Goal: Information Seeking & Learning: Understand process/instructions

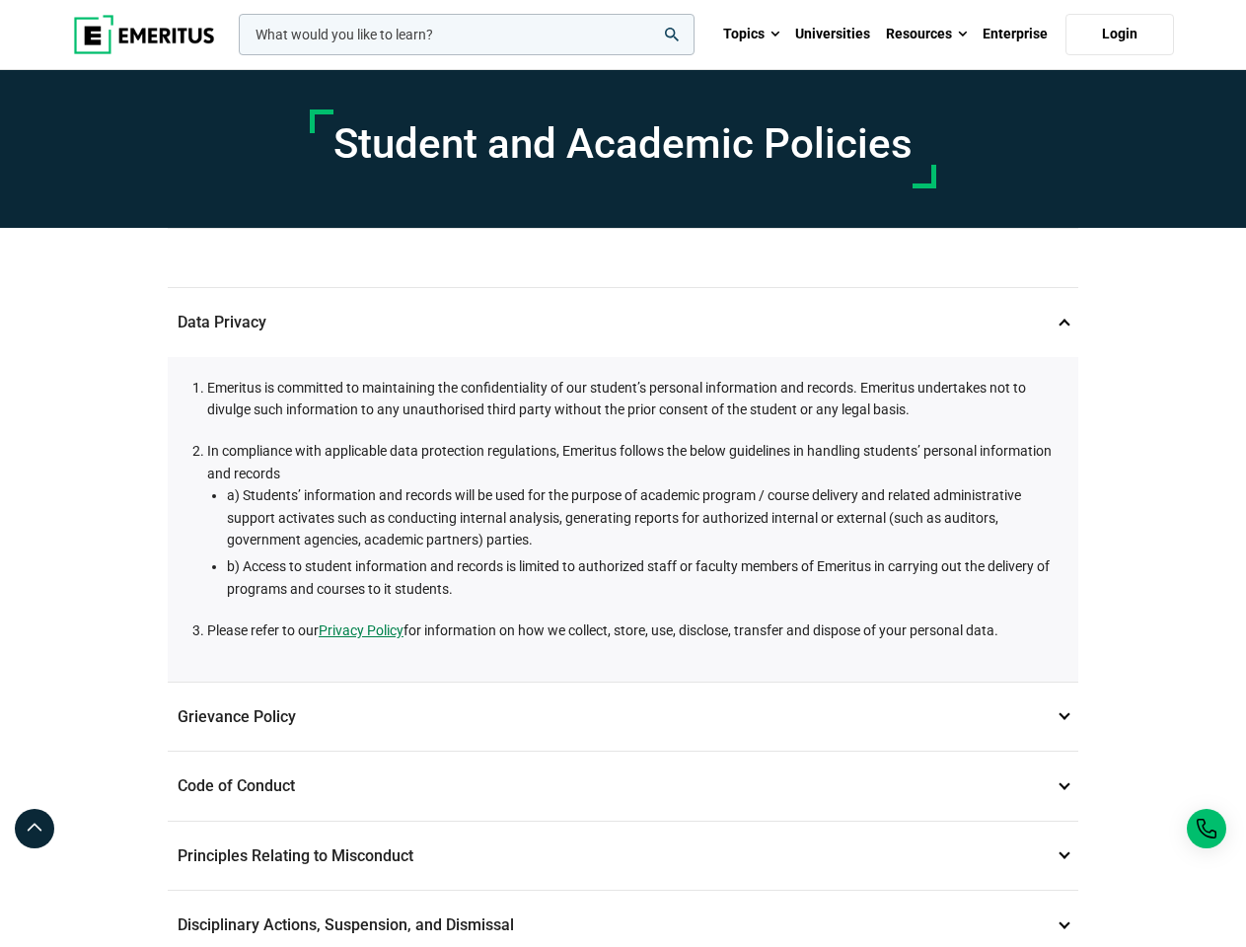
click at [622, 473] on li "In compliance with applicable data protection regulations, Emeritus follows the…" at bounding box center [632, 520] width 851 height 160
click at [467, 35] on input "woocommerce-product-search-field-0" at bounding box center [467, 34] width 456 height 41
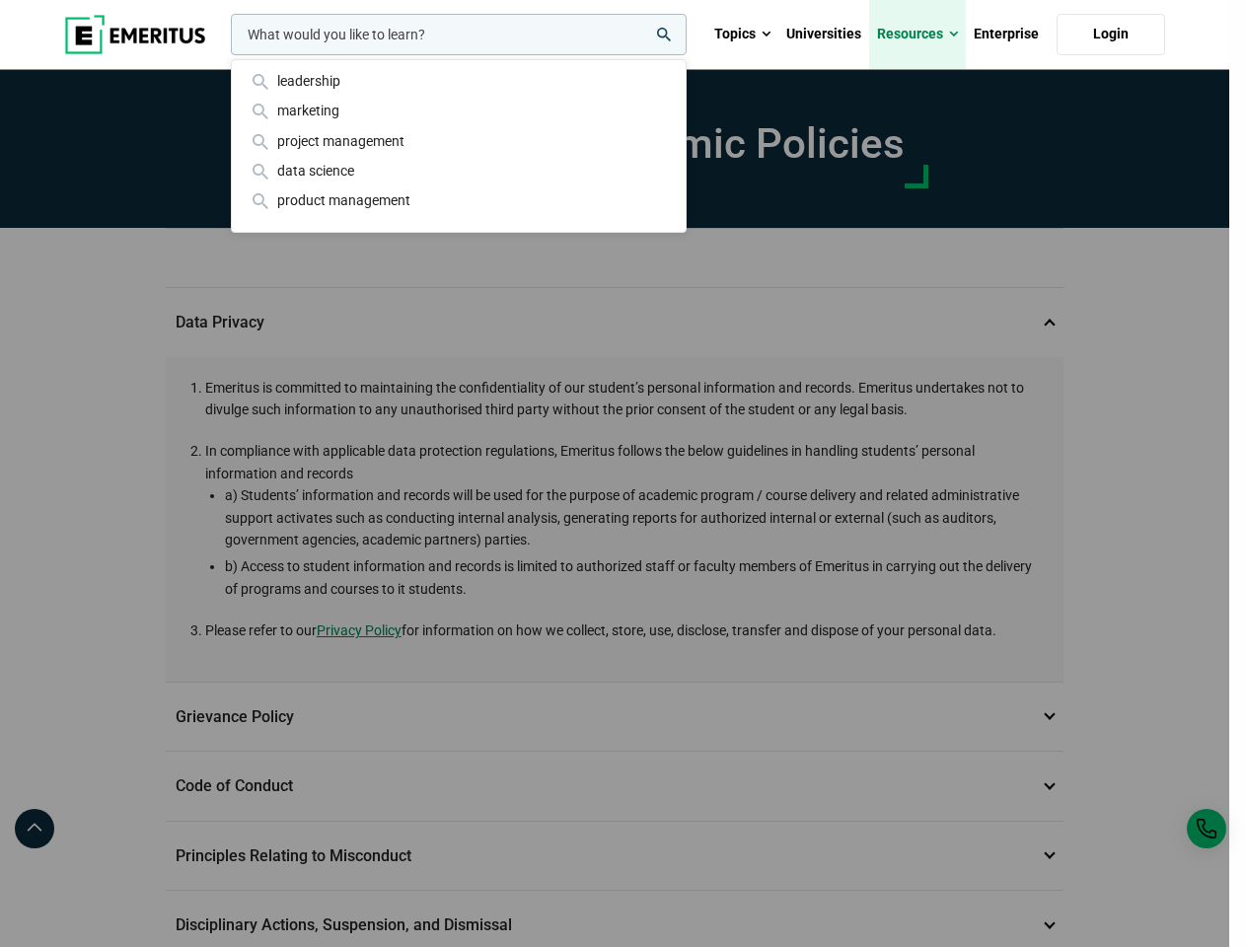
click at [926, 35] on link "Resources" at bounding box center [917, 34] width 97 height 69
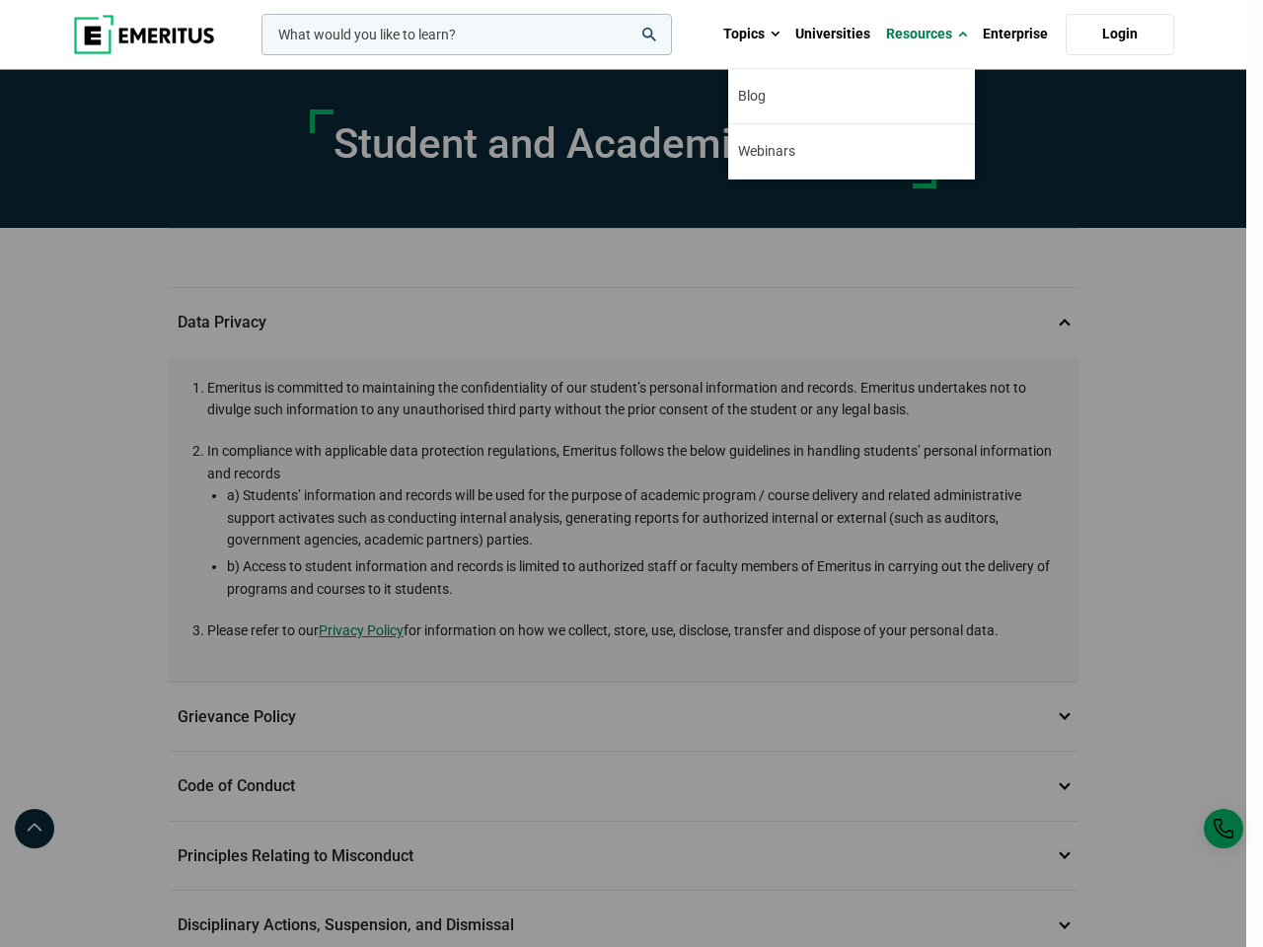
click at [622, 55] on div "leadership marketing project management data science product management" at bounding box center [464, 34] width 414 height 41
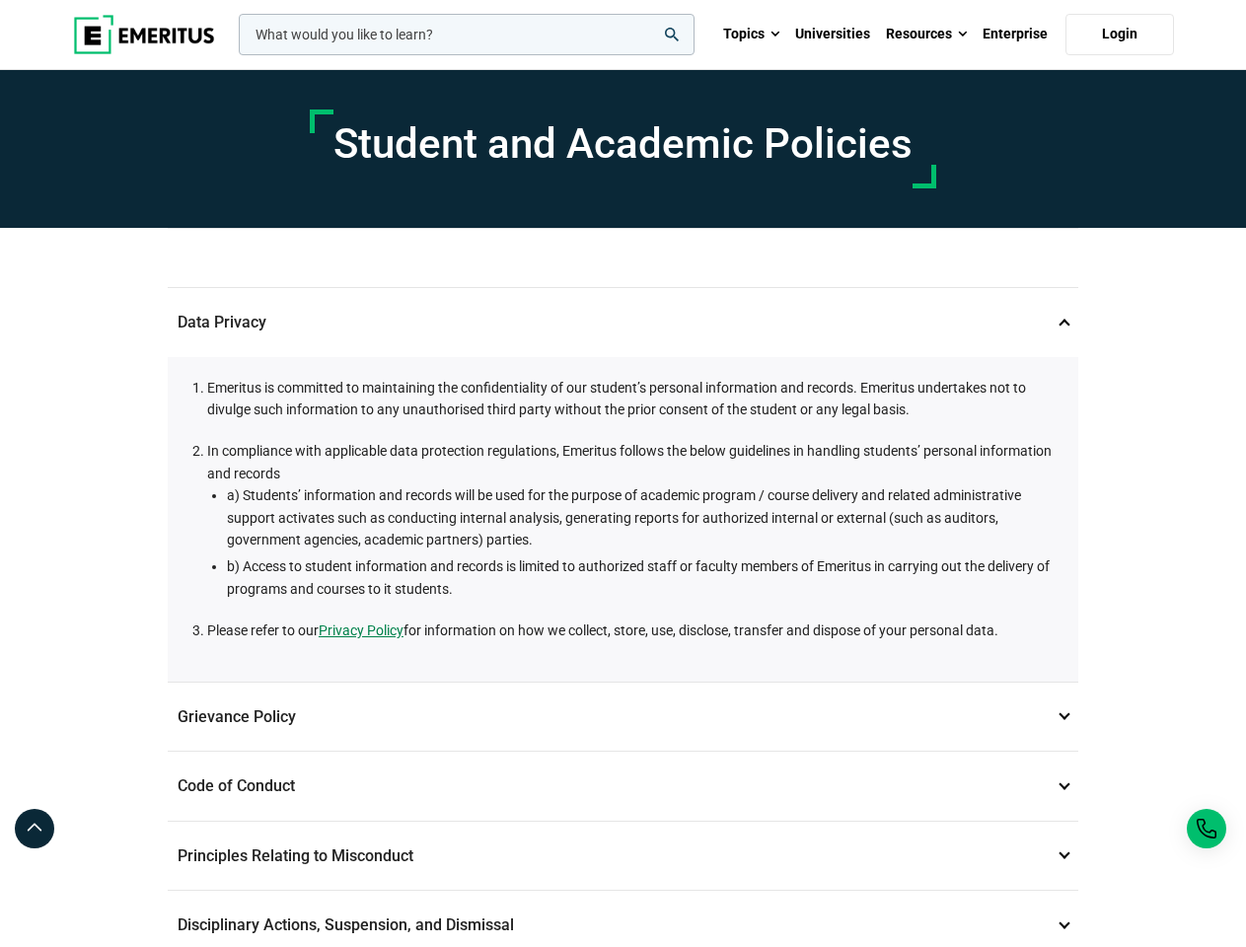
click at [622, 716] on p "Grievance Policy 2" at bounding box center [623, 717] width 910 height 69
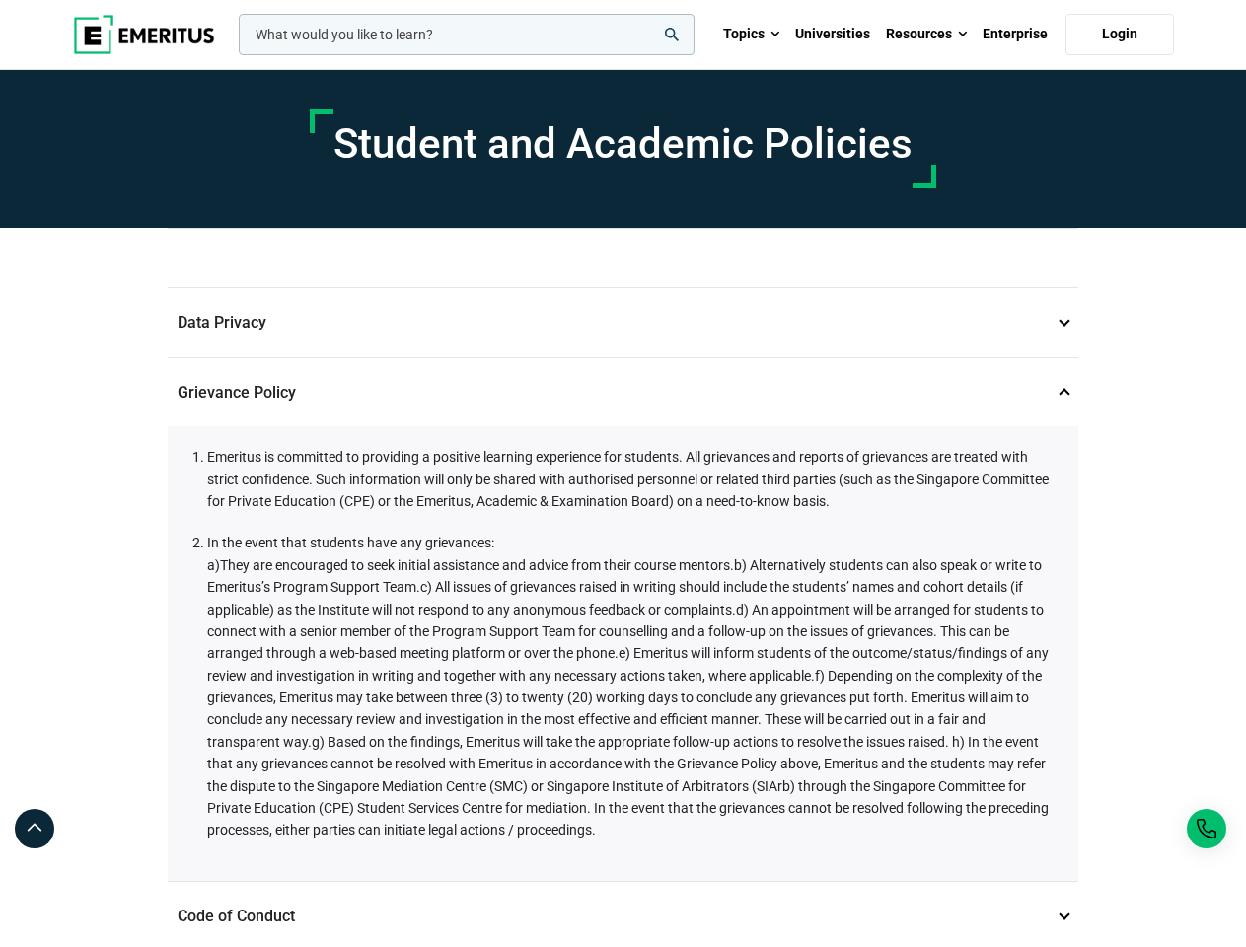
click at [622, 785] on span "g) Based on the findings, Emeritus will take the appropriate follow-up actions …" at bounding box center [627, 786] width 841 height 105
click at [622, 855] on div "Emeritus is committed to providing a positive learning experience for students.…" at bounding box center [623, 653] width 910 height 455
click at [622, 918] on p "Code of Conduct 3" at bounding box center [623, 916] width 910 height 69
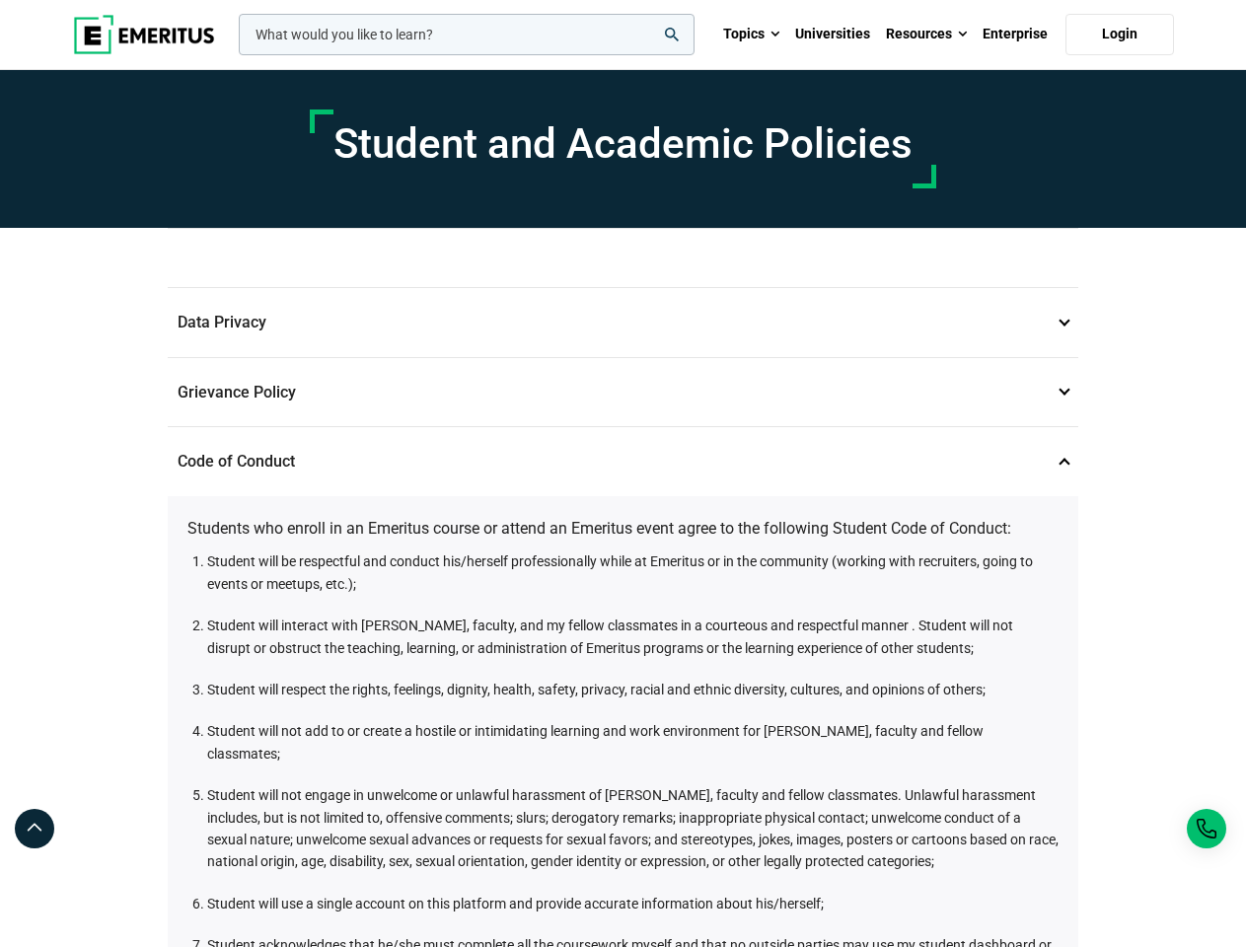
click at [35, 829] on icon at bounding box center [35, 829] width 20 height 24
